Goal: Task Accomplishment & Management: Use online tool/utility

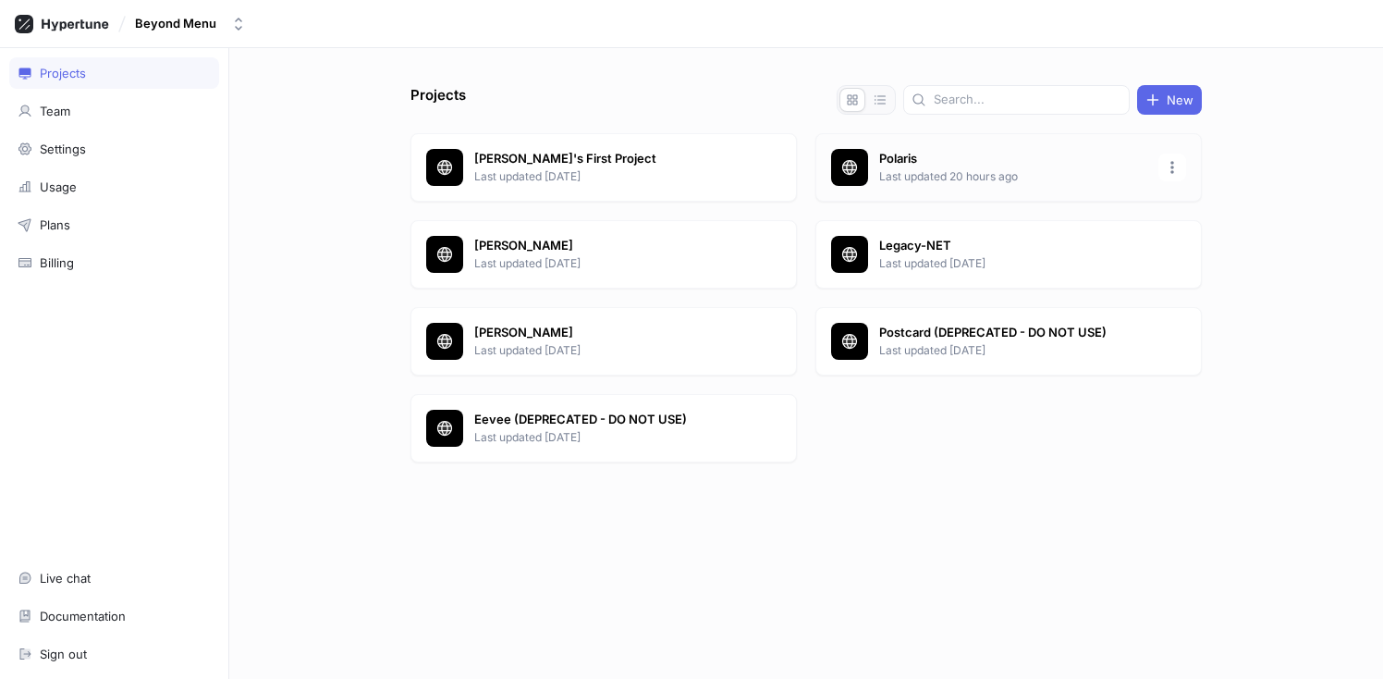
click at [952, 150] on p "Polaris" at bounding box center [1013, 159] width 268 height 18
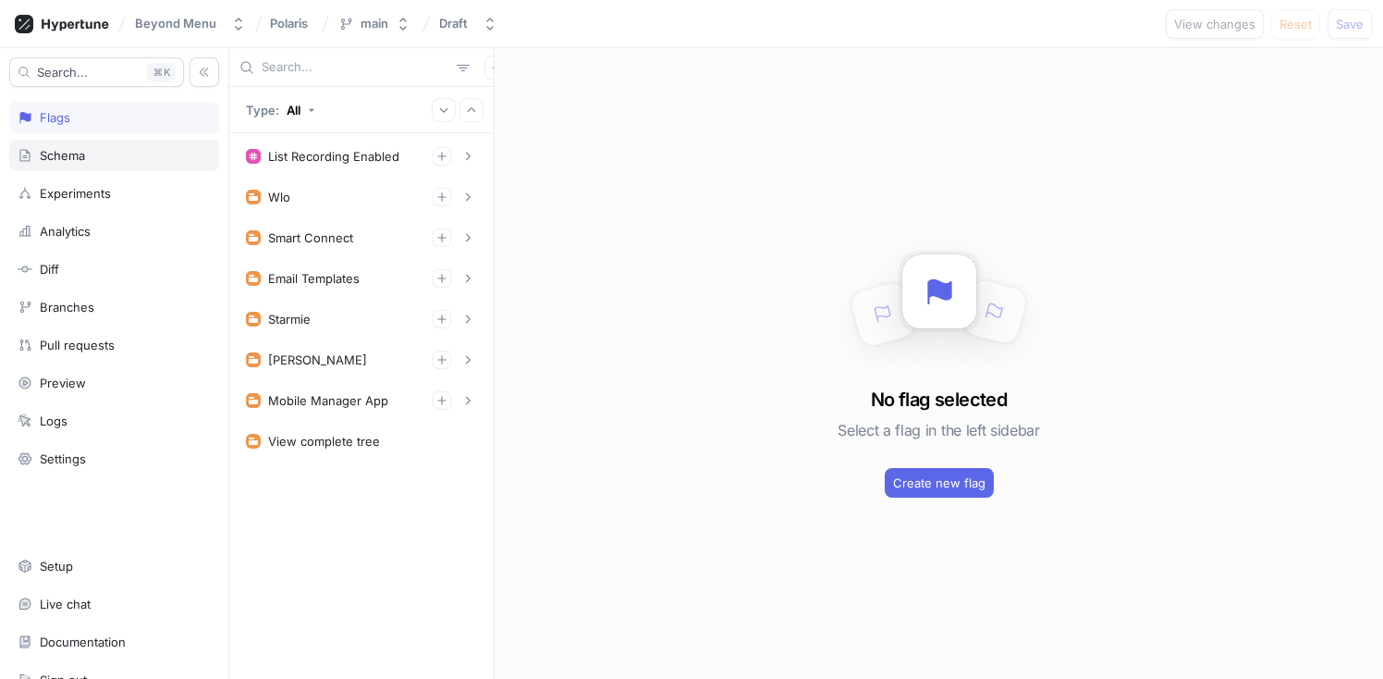
click at [99, 161] on div "Schema" at bounding box center [114, 155] width 193 height 15
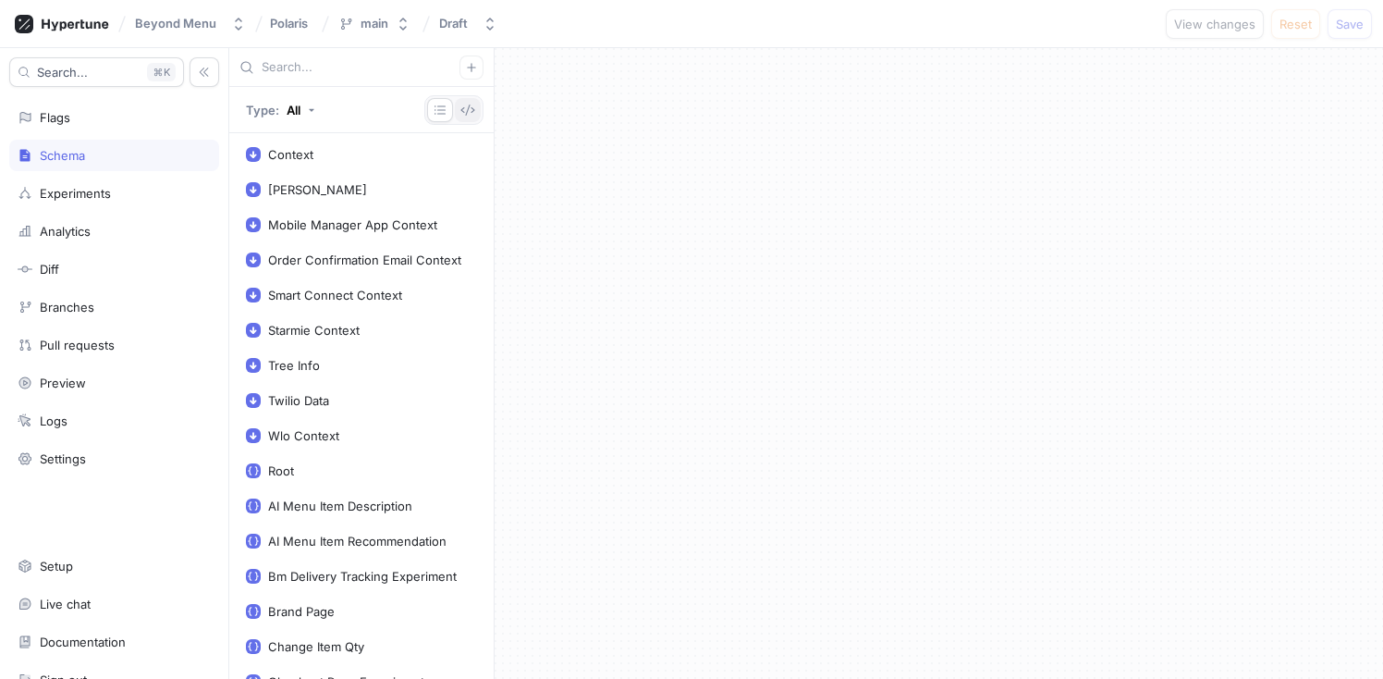
click at [456, 113] on button "button" at bounding box center [468, 110] width 26 height 24
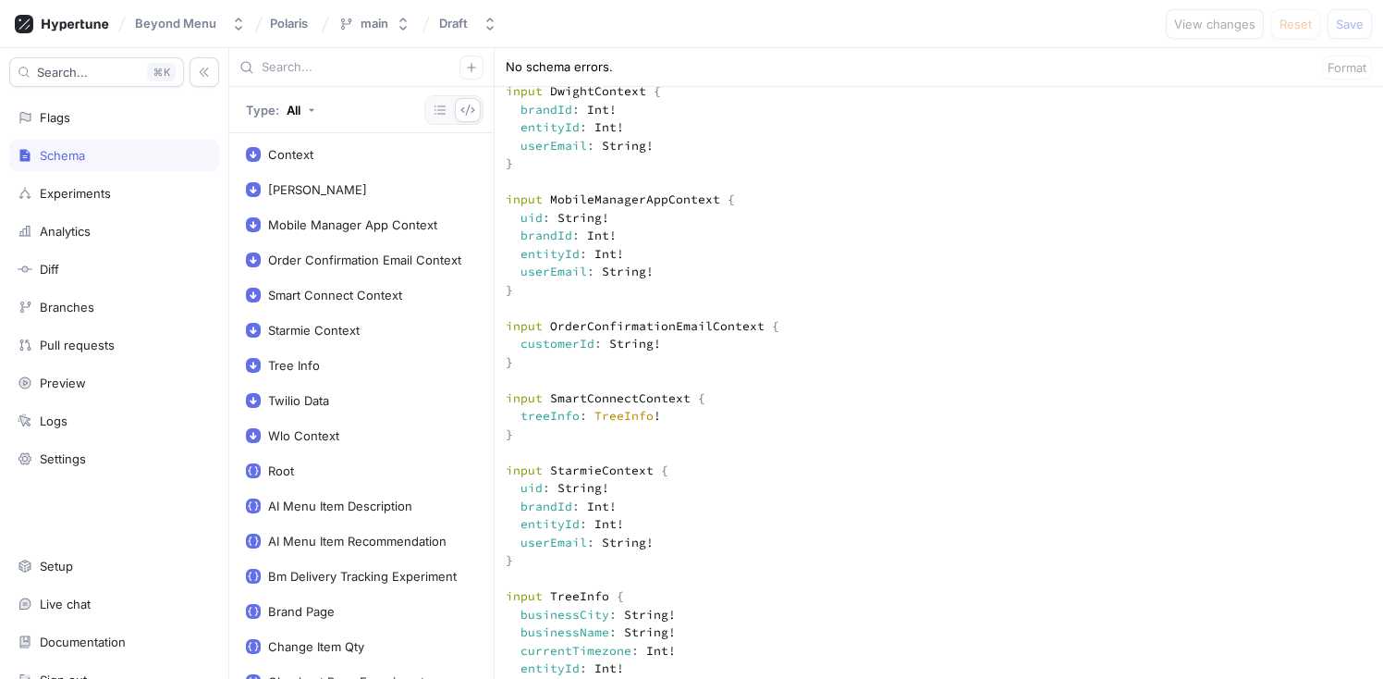
scroll to position [208, 0]
drag, startPoint x: 648, startPoint y: 577, endPoint x: 521, endPoint y: 523, distance: 137.5
